Goal: Find specific page/section: Find specific page/section

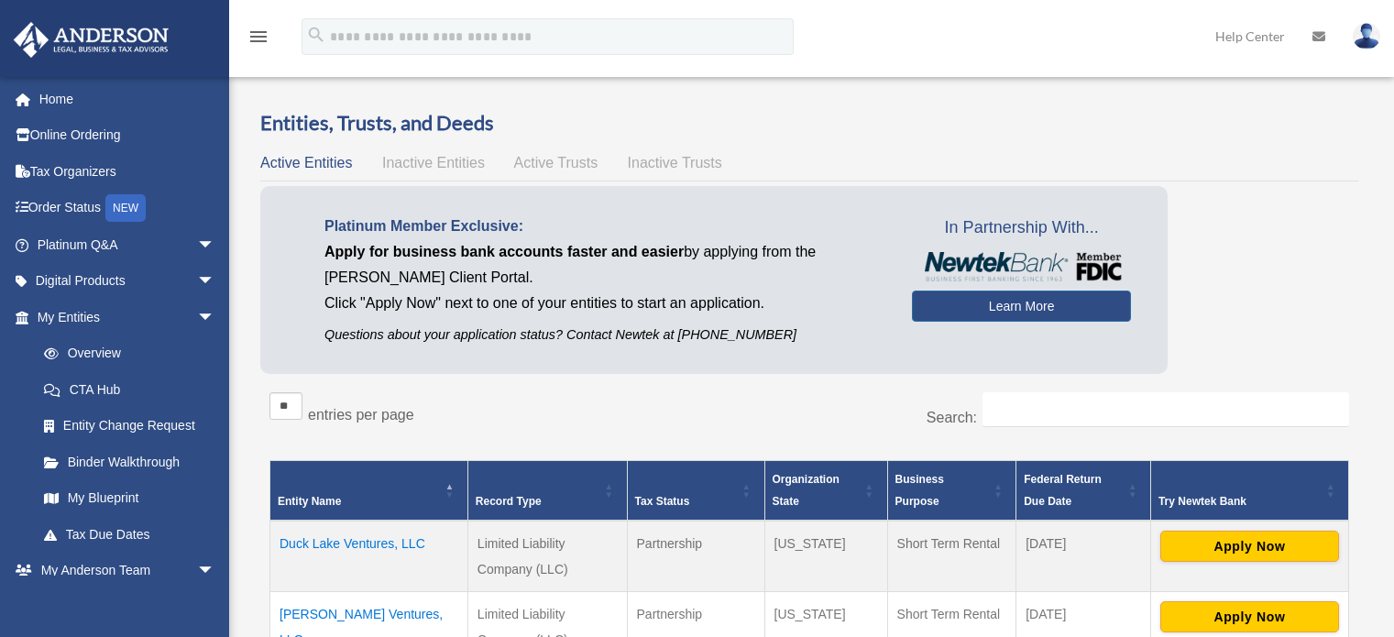
scroll to position [203, 0]
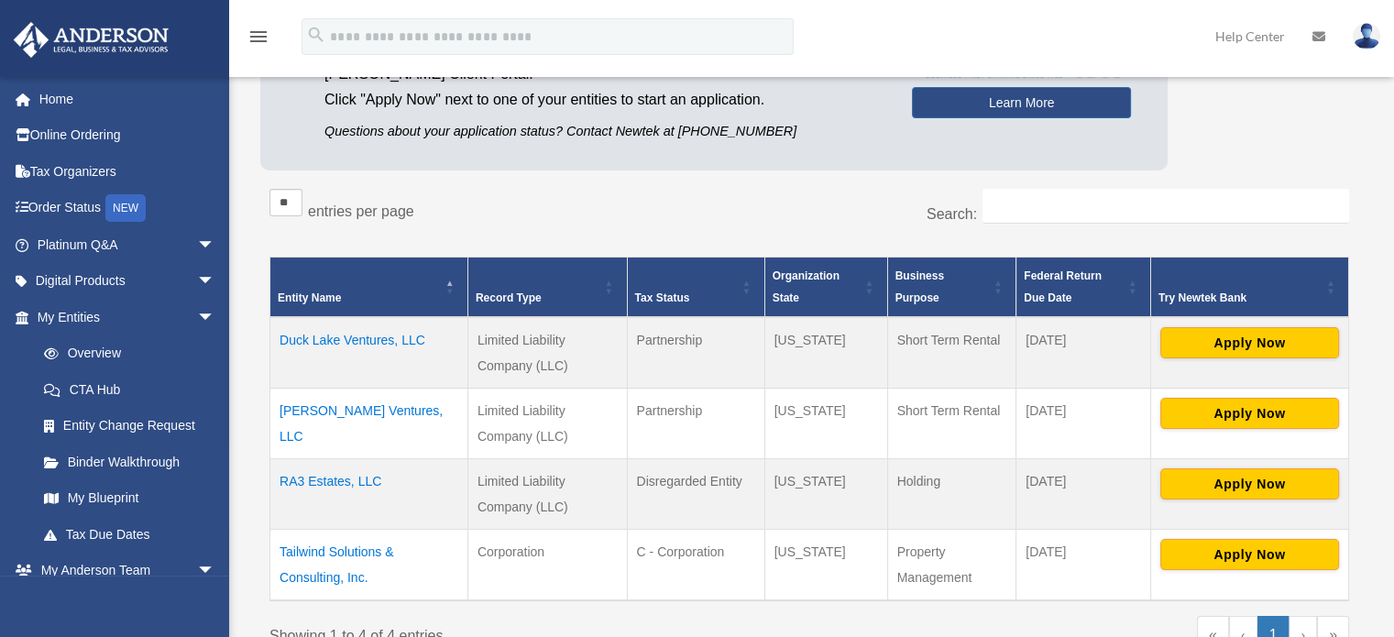
click at [140, 54] on img at bounding box center [91, 40] width 166 height 36
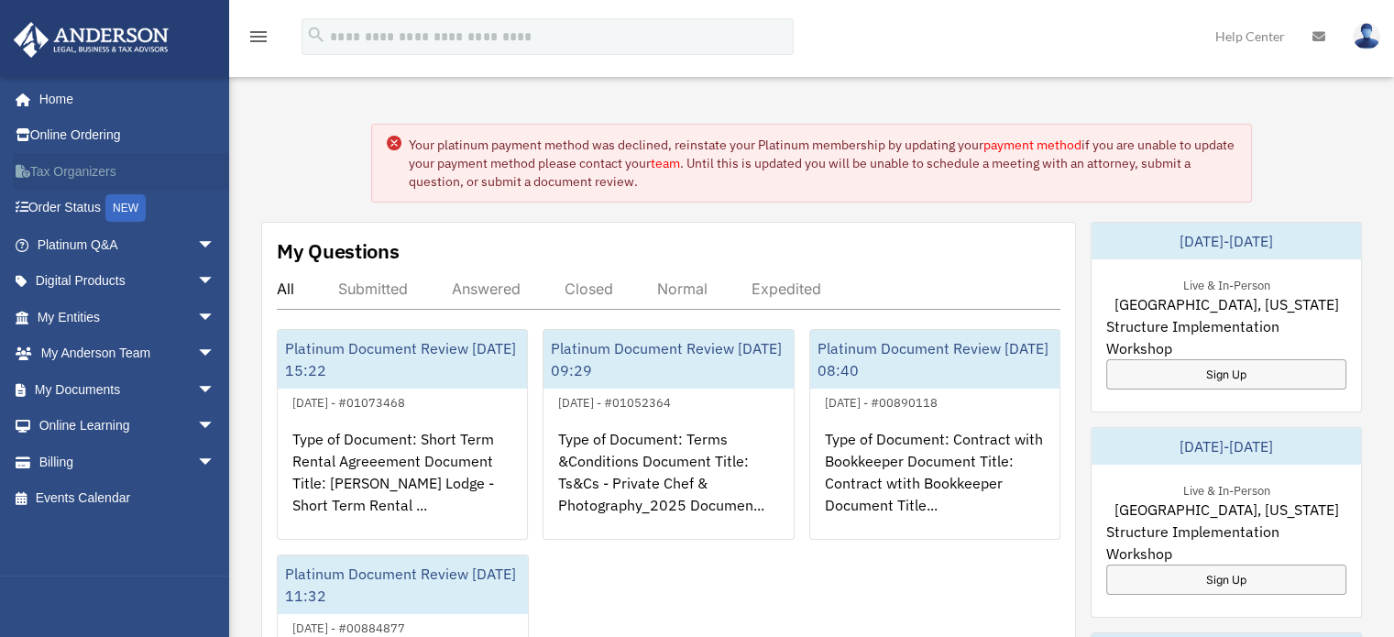
click at [88, 181] on link "Tax Organizers" at bounding box center [128, 171] width 230 height 37
click at [70, 322] on link "My Entities arrow_drop_down" at bounding box center [128, 317] width 230 height 37
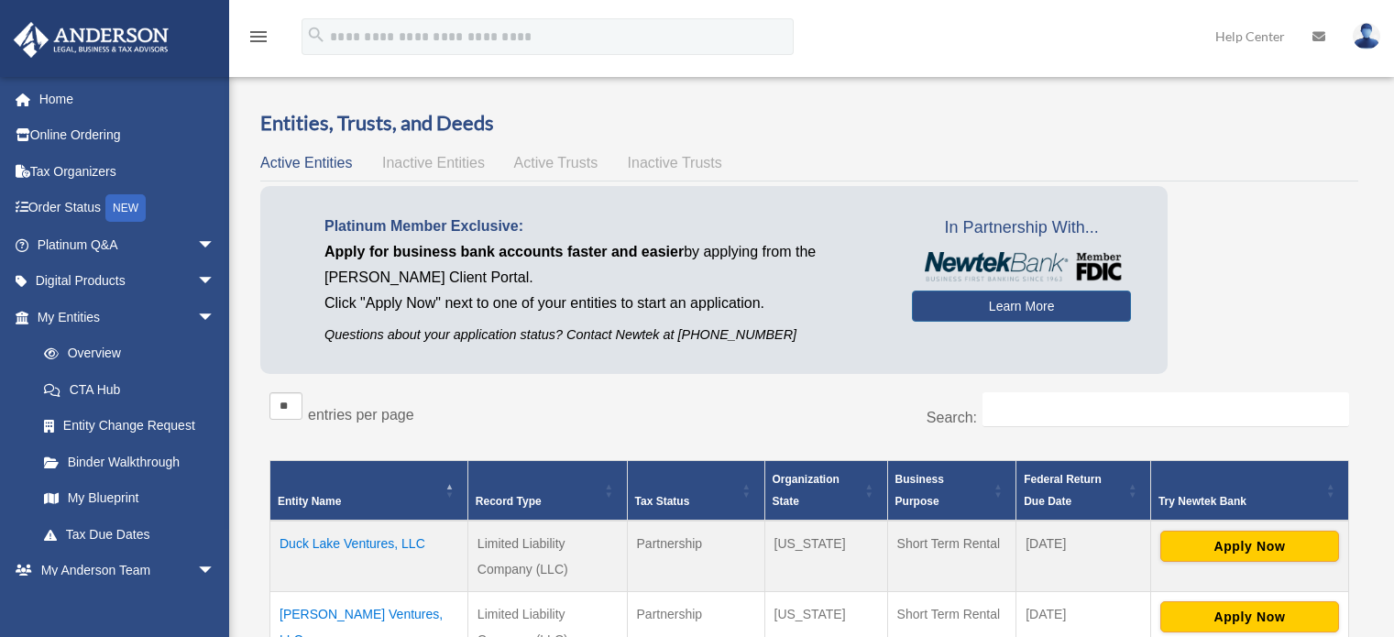
scroll to position [249, 0]
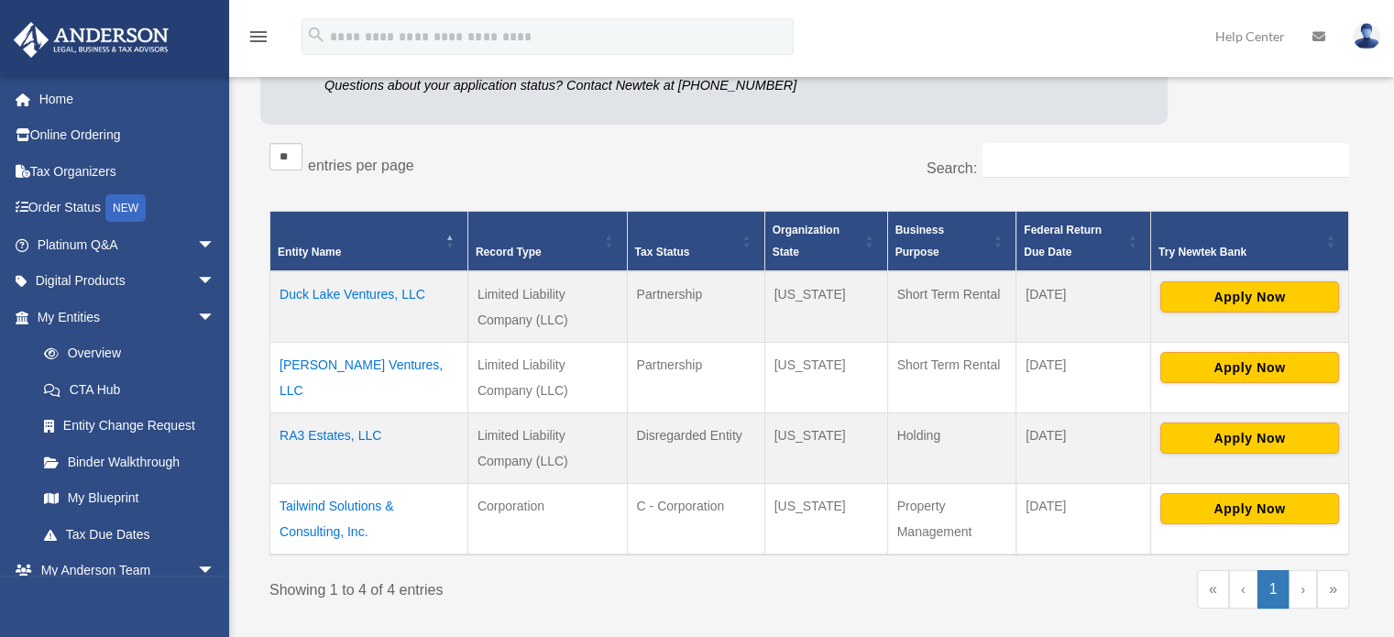
click at [337, 520] on td "Tailwind Solutions & Consulting, Inc." at bounding box center [369, 518] width 198 height 71
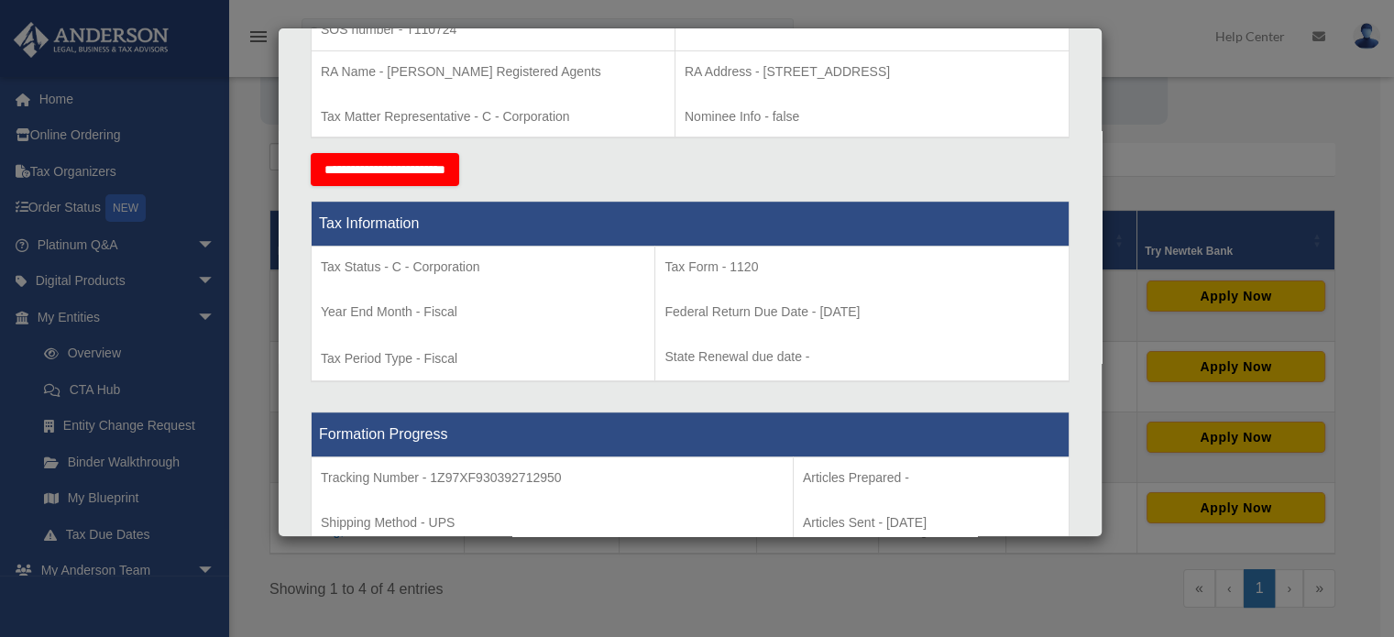
scroll to position [596, 0]
